Goal: Use online tool/utility: Utilize a website feature to perform a specific function

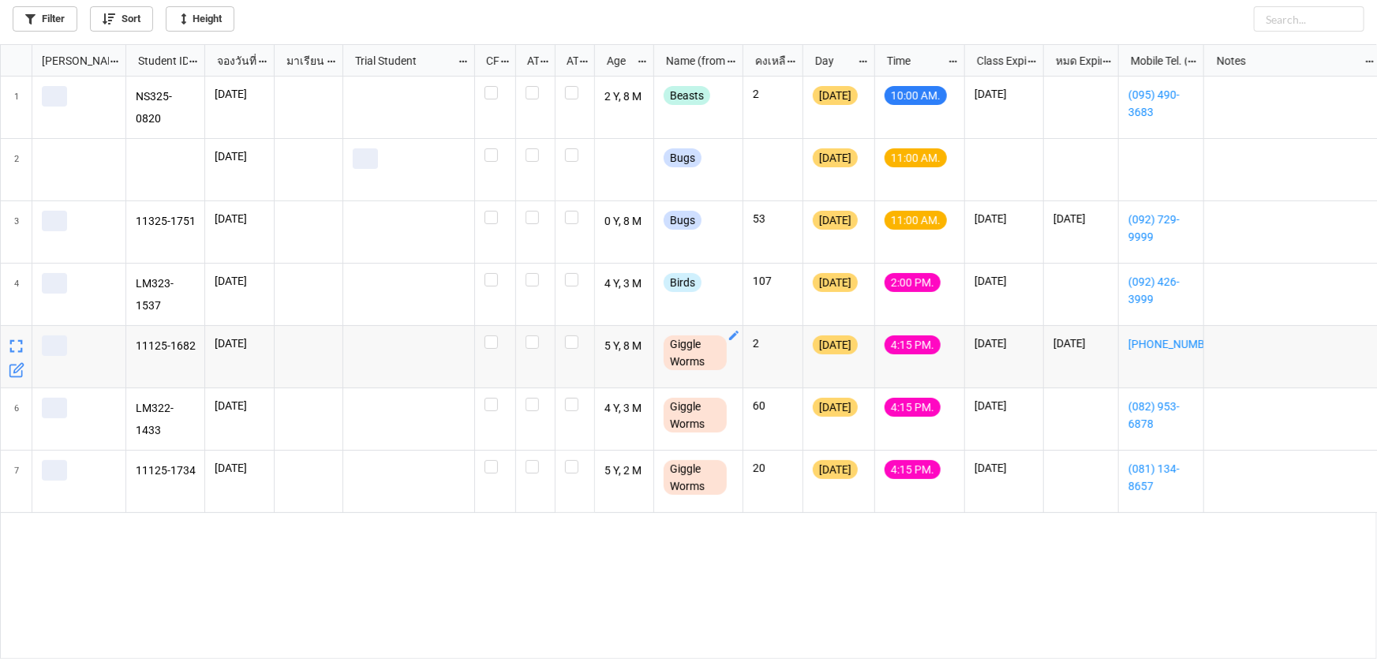
scroll to position [606, 1368]
click at [491, 398] on label "grid" at bounding box center [495, 398] width 21 height 0
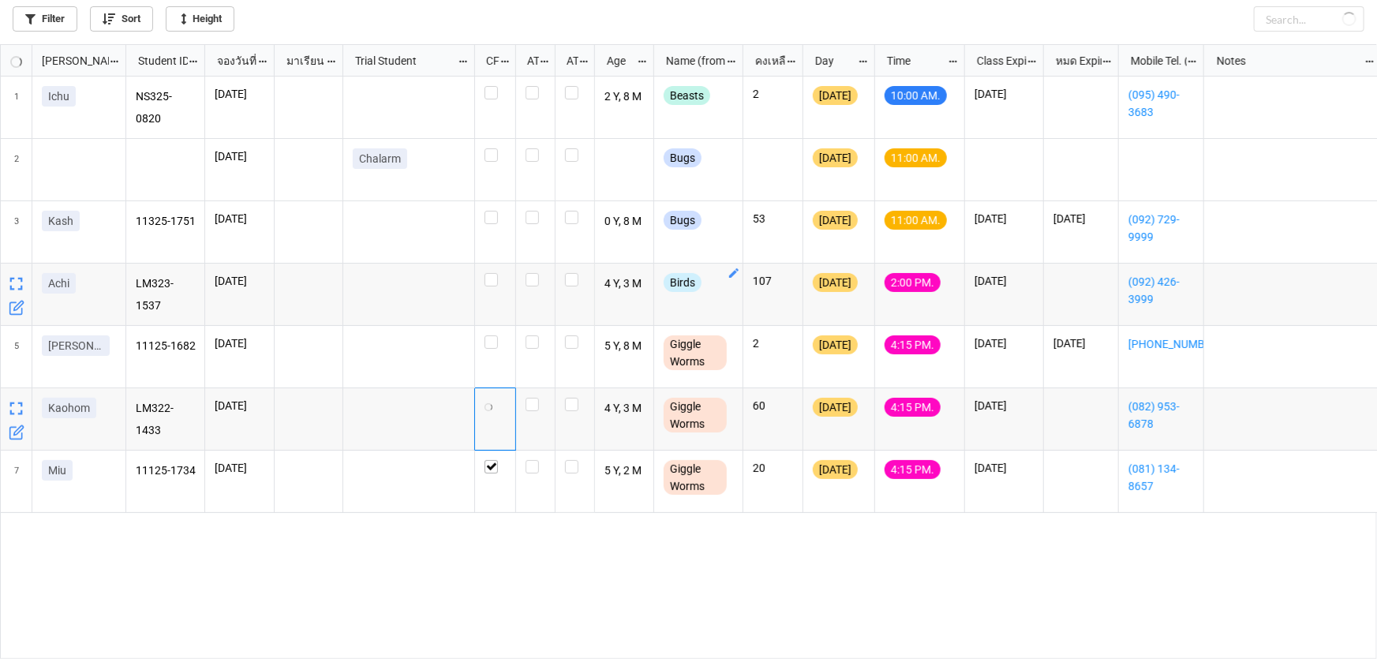
checkbox input "true"
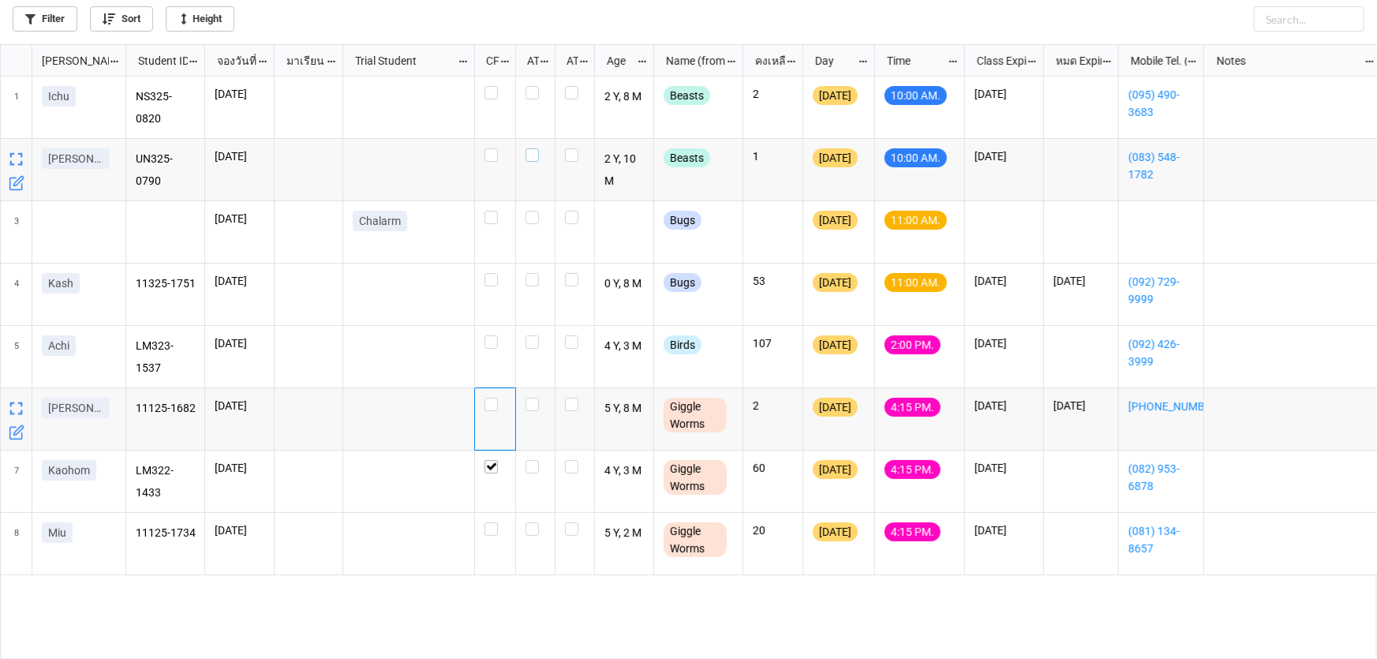
click at [533, 148] on label "grid" at bounding box center [536, 148] width 20 height 0
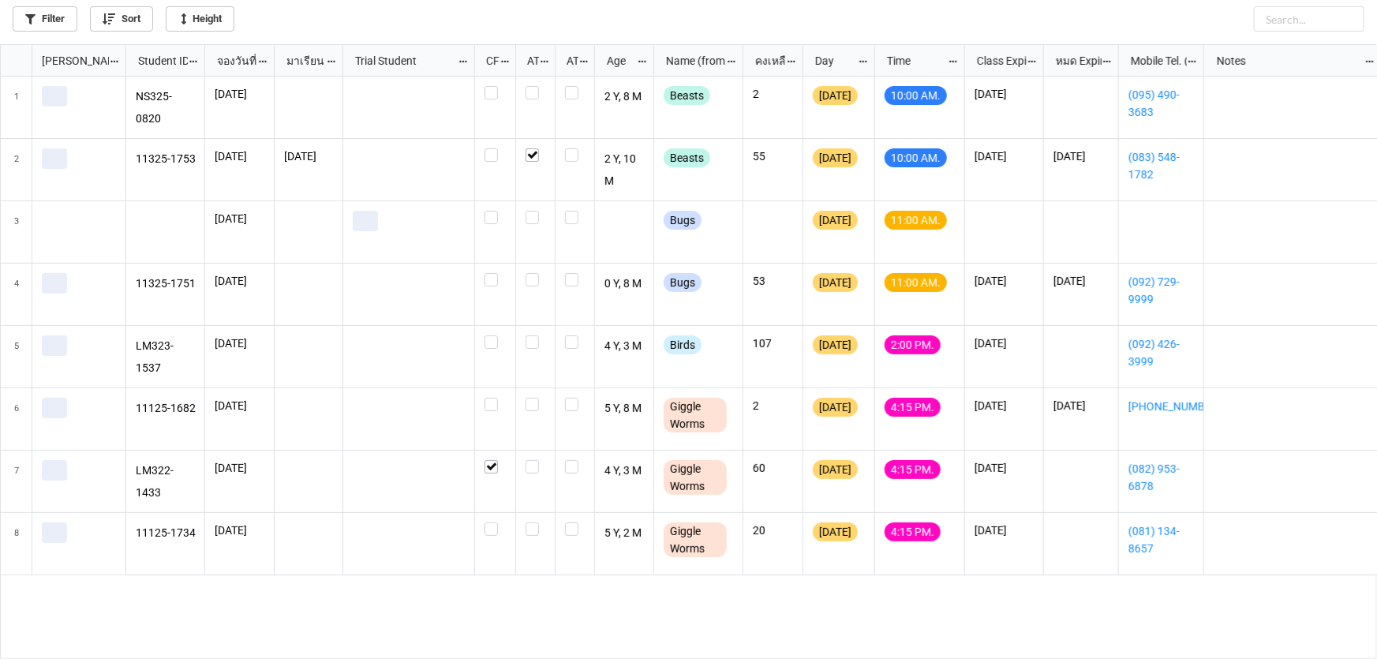
scroll to position [606, 1368]
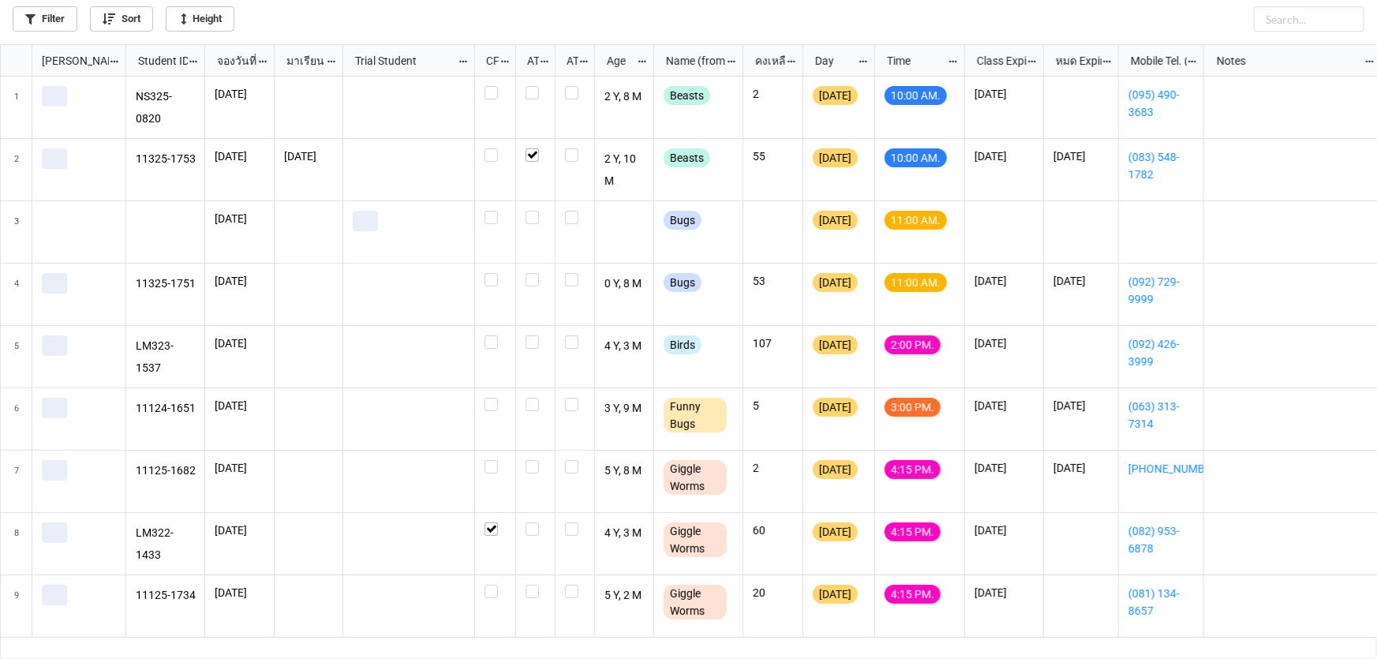
scroll to position [606, 1368]
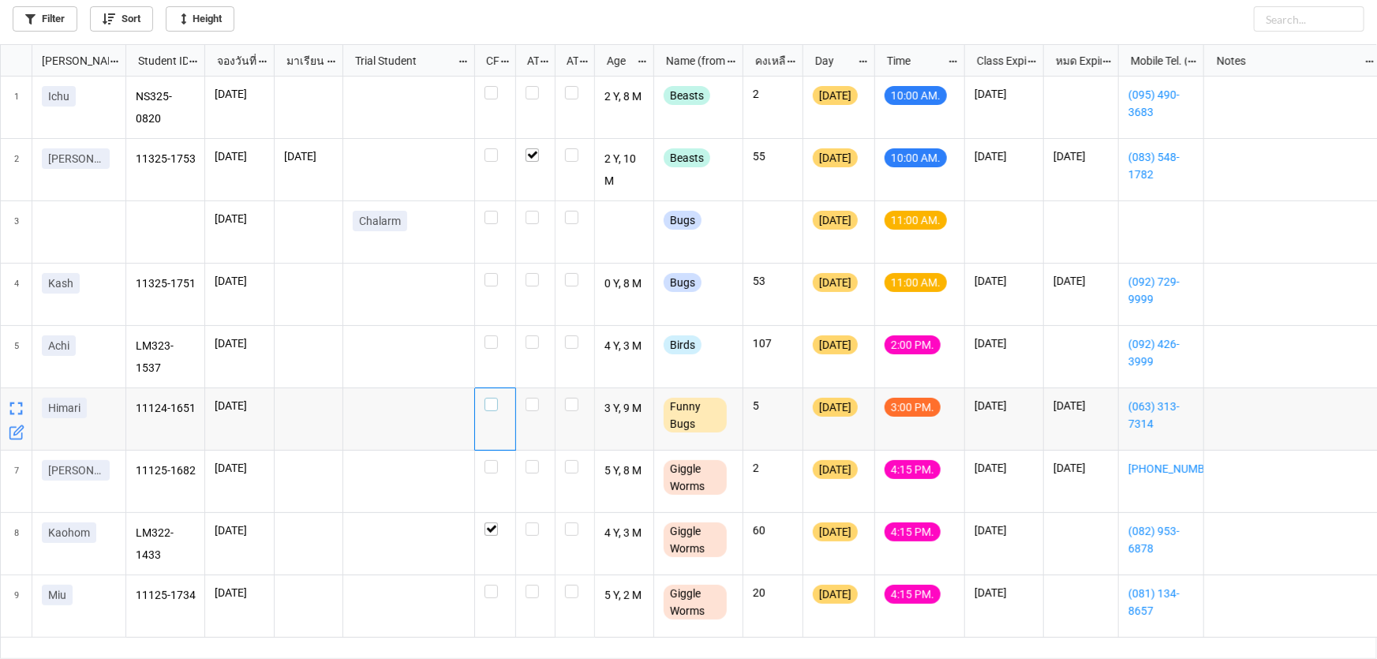
click at [489, 398] on label "grid" at bounding box center [495, 398] width 21 height 0
click at [535, 86] on label "grid" at bounding box center [536, 86] width 20 height 0
